Goal: Information Seeking & Learning: Learn about a topic

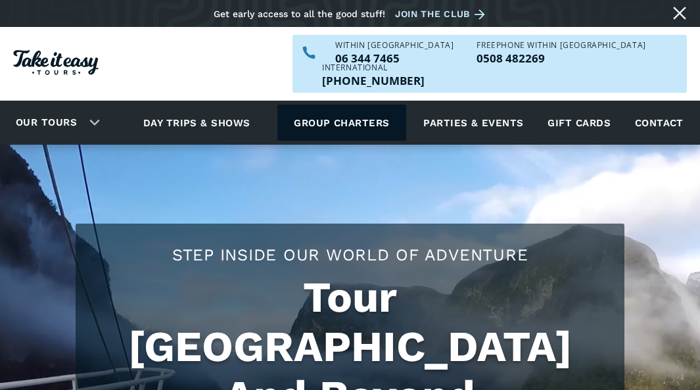
click at [321, 105] on link "Group charters" at bounding box center [341, 123] width 128 height 36
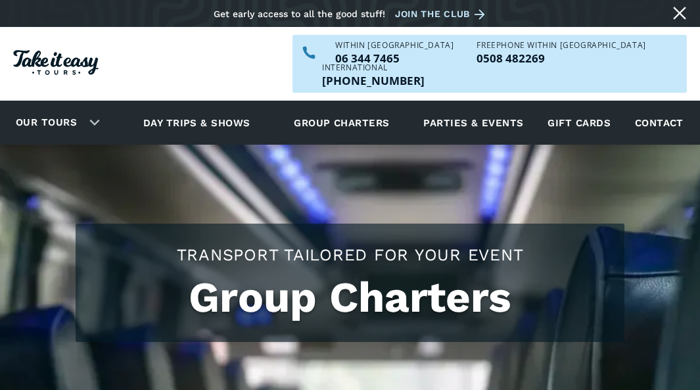
scroll to position [341, 0]
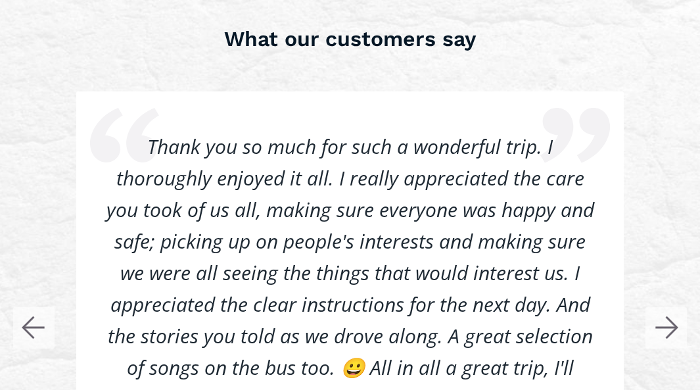
scroll to position [3067, 0]
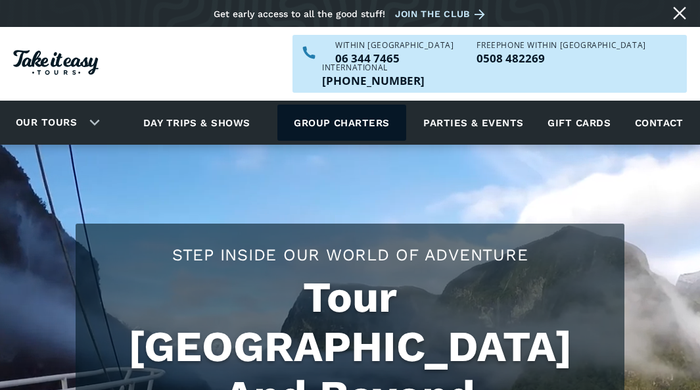
click at [348, 105] on link "Group charters" at bounding box center [341, 123] width 128 height 36
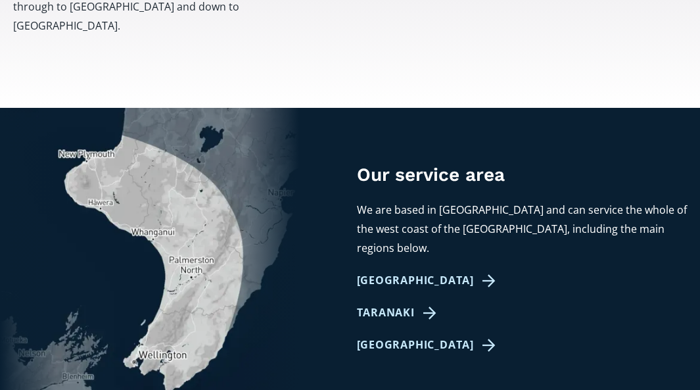
scroll to position [736, 0]
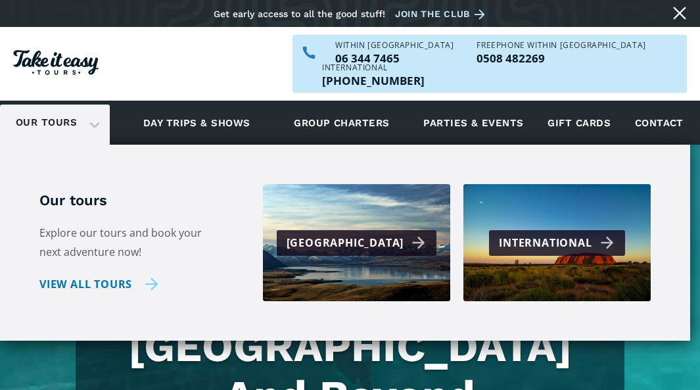
click at [82, 275] on link "View all tours" at bounding box center [98, 284] width 119 height 19
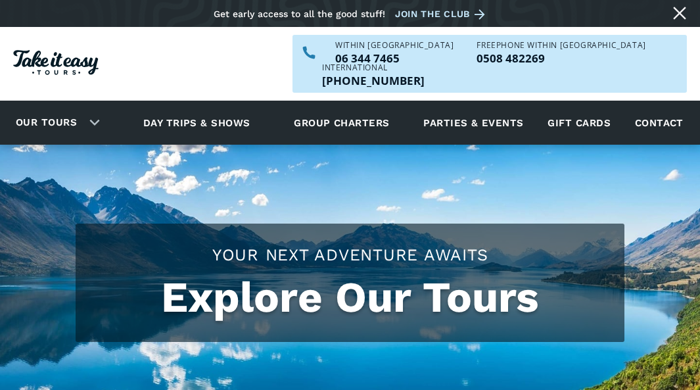
checkbox input "true"
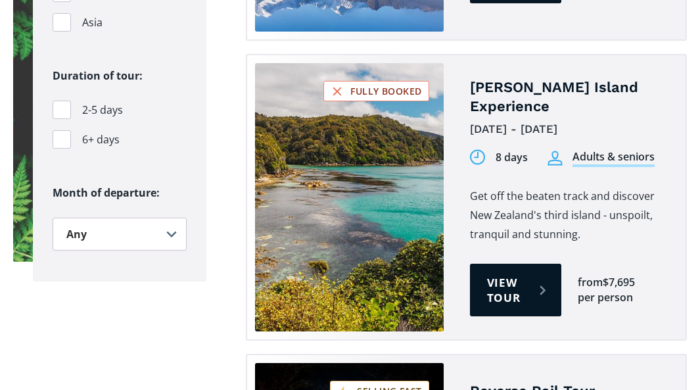
scroll to position [1662, 0]
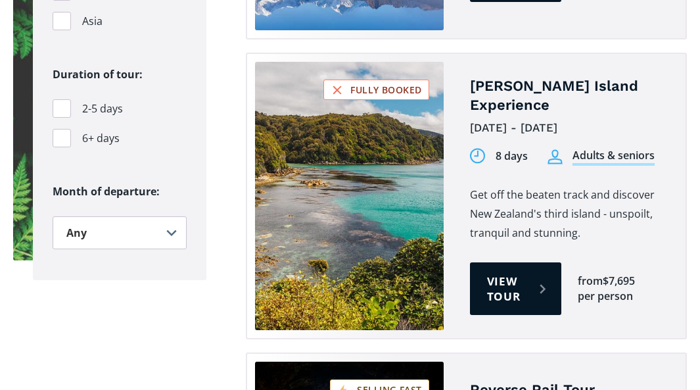
drag, startPoint x: 614, startPoint y: 344, endPoint x: 704, endPoint y: 381, distance: 97.5
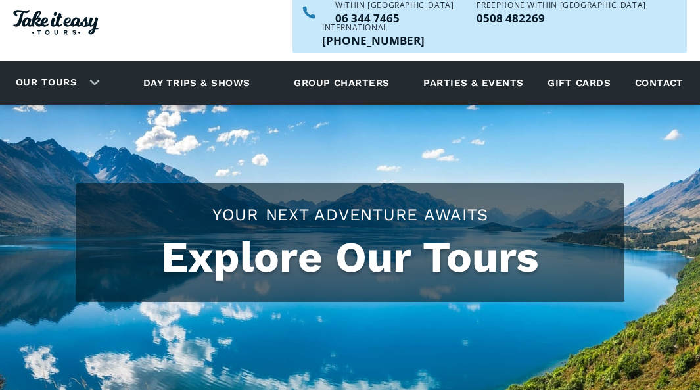
scroll to position [0, 0]
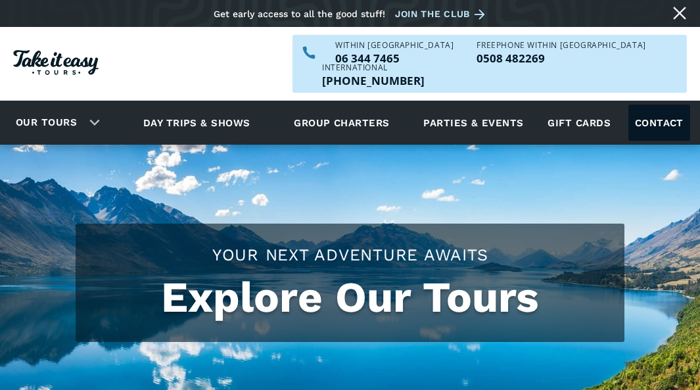
click at [655, 116] on link "Contact" at bounding box center [659, 123] width 62 height 36
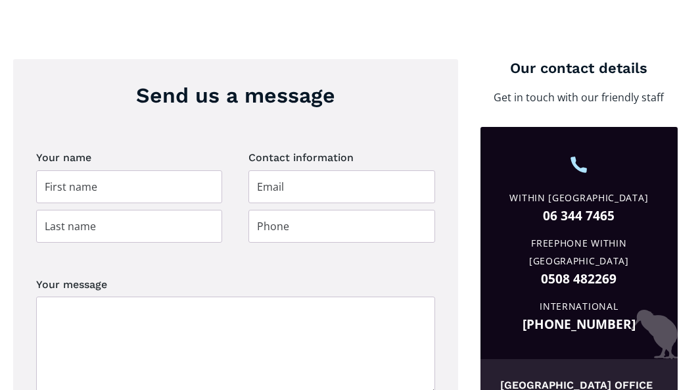
scroll to position [474, 0]
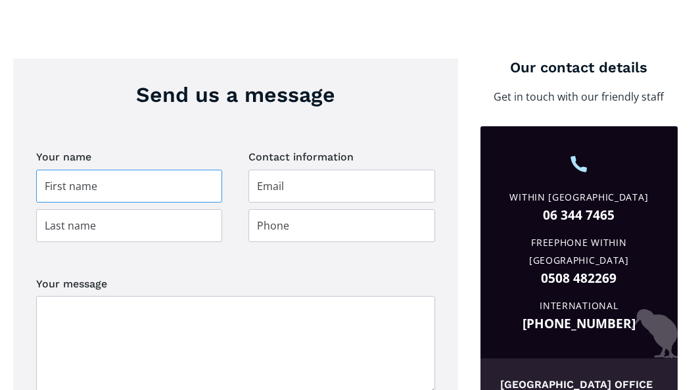
click at [167, 170] on input "Contact page" at bounding box center [129, 186] width 186 height 33
type input "[PERSON_NAME]"
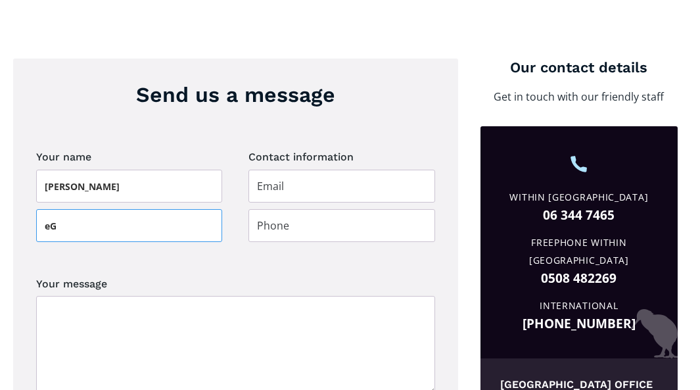
type input "e"
type input "EGARR"
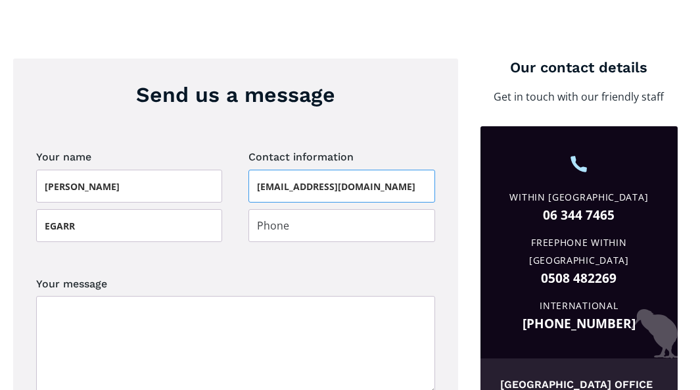
type input "[EMAIL_ADDRESS][DOMAIN_NAME]"
click at [451, 224] on div "Send us a message Your name [PERSON_NAME] Contact information [EMAIL_ADDRESS][D…" at bounding box center [235, 288] width 445 height 459
click at [346, 209] on input "Contact page" at bounding box center [341, 225] width 186 height 33
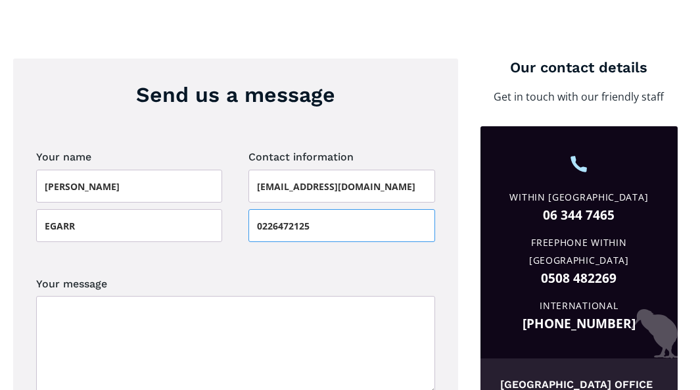
type input "0226472125"
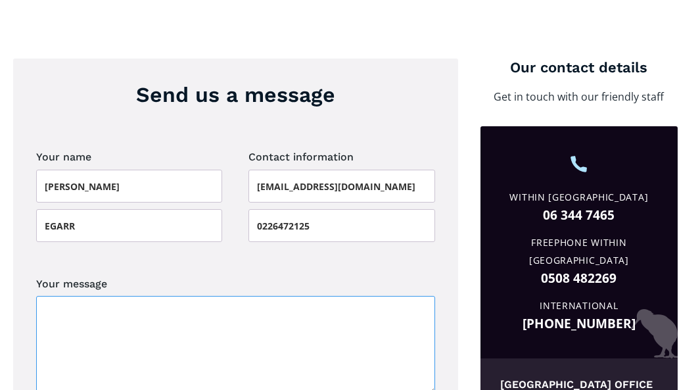
click at [63, 296] on textarea "Your message" at bounding box center [235, 345] width 399 height 99
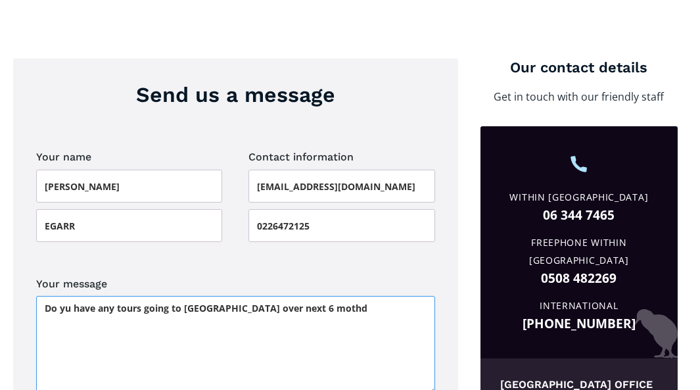
click at [67, 296] on textarea "Do yu have any tours going to Chatham Islands over next 6 mothd" at bounding box center [235, 345] width 399 height 99
click at [72, 296] on textarea "Do yu have any tours going to Chatham Islands over next 6 mothd" at bounding box center [235, 345] width 399 height 99
drag, startPoint x: 72, startPoint y: 295, endPoint x: 80, endPoint y: 304, distance: 11.7
click at [80, 304] on textarea "Do yu have any tours going to Chatham Islands over next 6 mothd" at bounding box center [235, 345] width 399 height 99
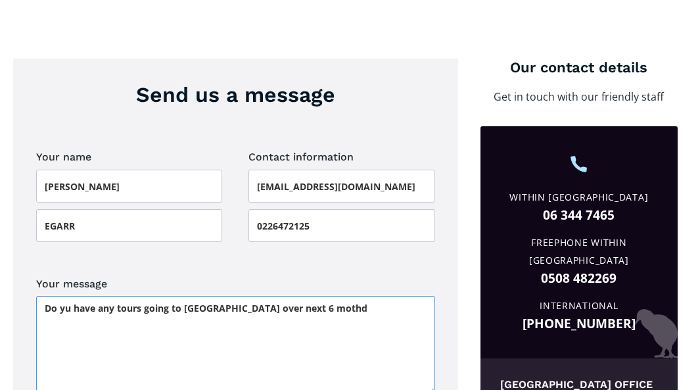
click at [66, 296] on textarea "Do yu have any tours going to Chatham Islands over next 6 mothd" at bounding box center [235, 345] width 399 height 99
click at [355, 296] on textarea "Do you have any tours going to Chatham Islands over next 6 mothd" at bounding box center [235, 345] width 399 height 99
click at [337, 296] on textarea "Do you have any tours going to Chatham Islands over next 6 moths" at bounding box center [235, 345] width 399 height 99
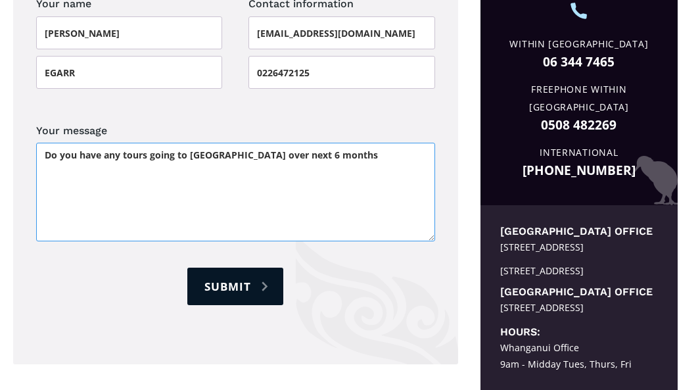
scroll to position [632, 0]
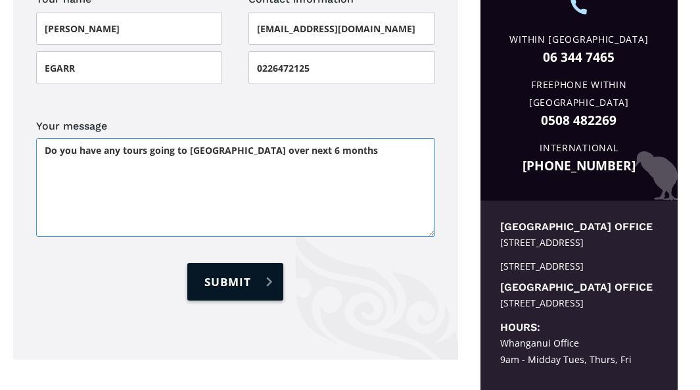
type textarea "Do you have any tours going to Chatham Islands over next 6 months"
click at [233, 263] on input "Submit" at bounding box center [235, 281] width 96 height 37
type input "Please wait..."
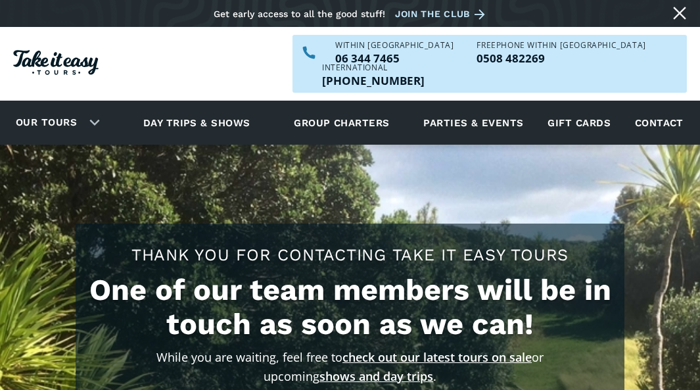
click at [474, 349] on link "check out our latest tours on sale" at bounding box center [436, 357] width 189 height 16
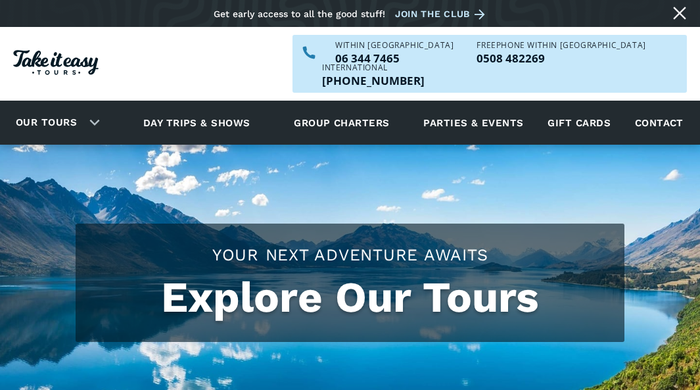
checkbox input "true"
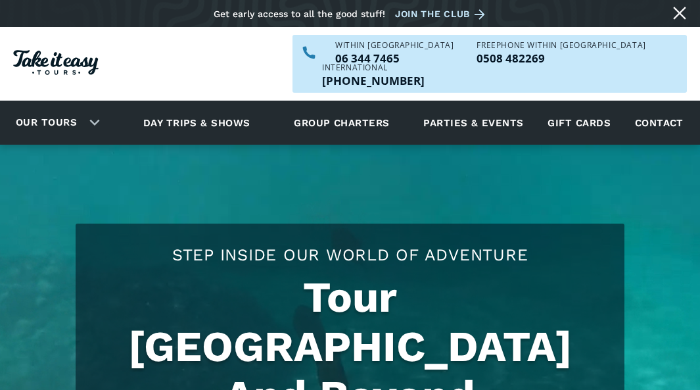
click at [72, 107] on link "Our tours" at bounding box center [46, 122] width 81 height 31
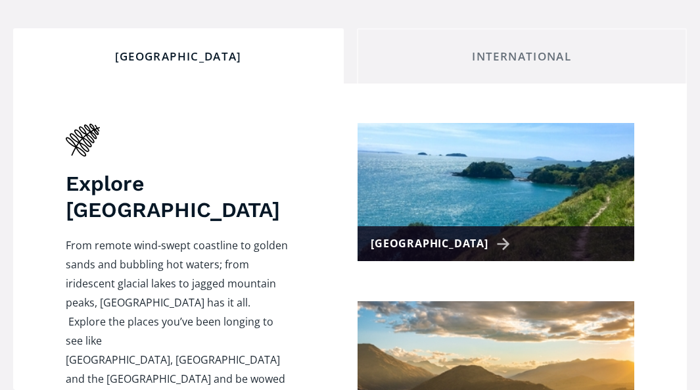
checkbox input "true"
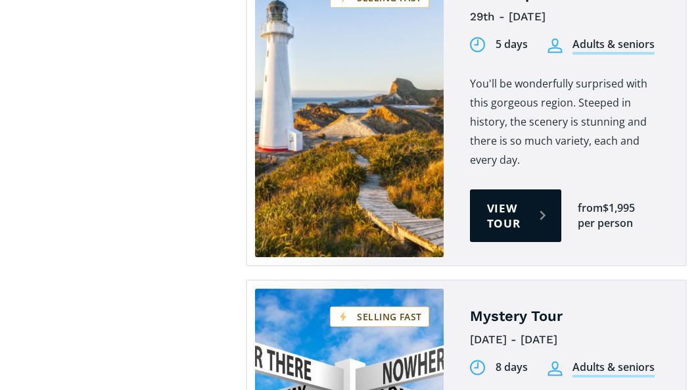
scroll to position [3606, 0]
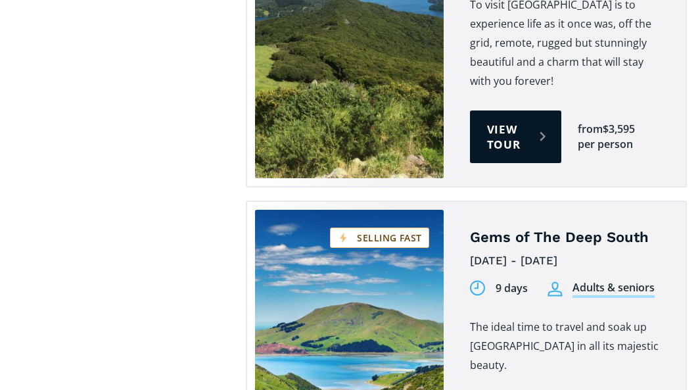
scroll to position [2720, 0]
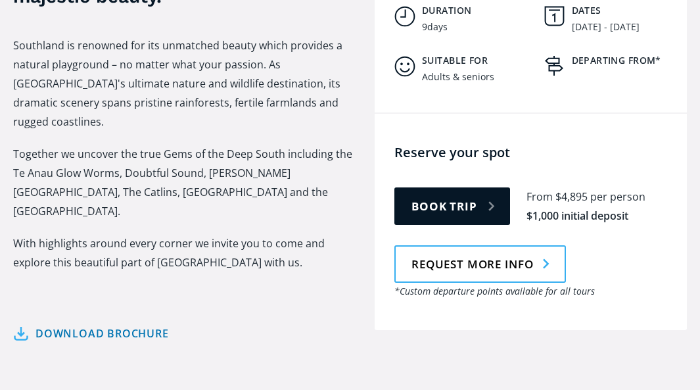
scroll to position [609, 0]
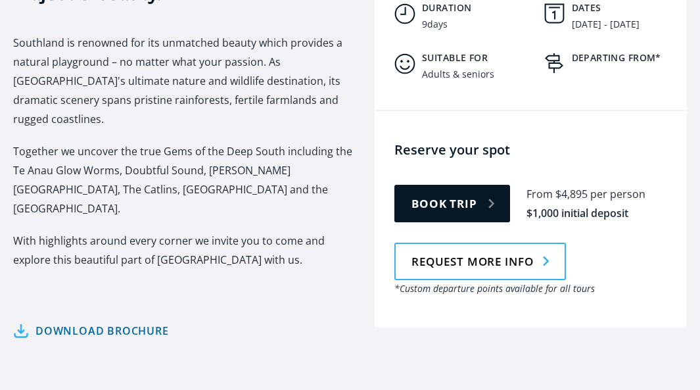
click at [133, 321] on link "Download brochure" at bounding box center [91, 330] width 156 height 19
